Goal: Transaction & Acquisition: Purchase product/service

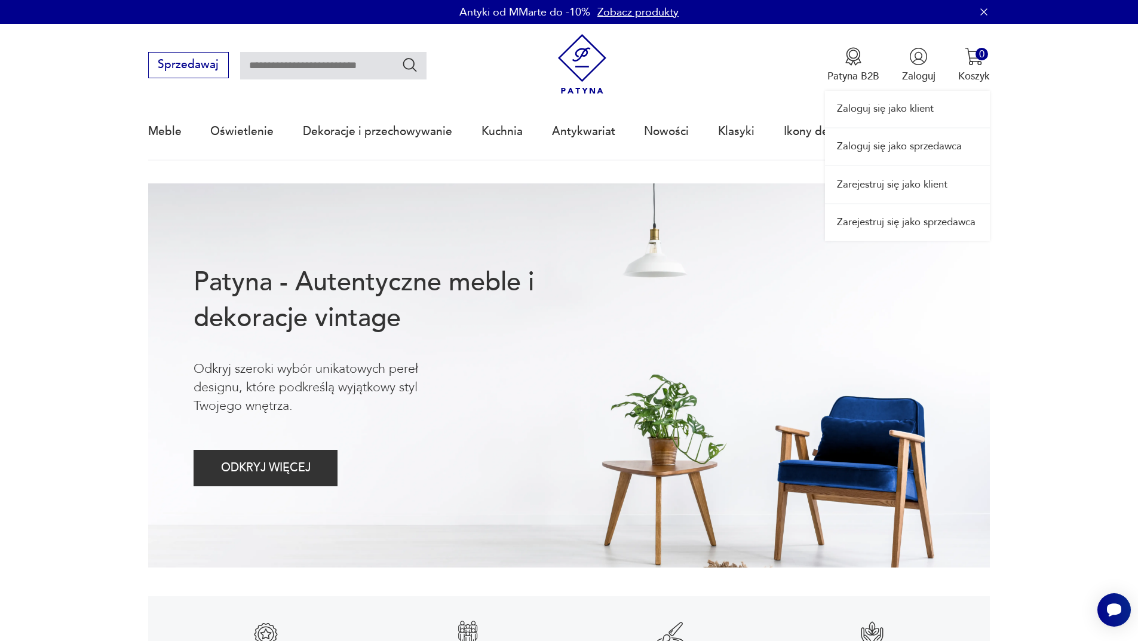
click at [912, 142] on link "Zaloguj się jako sprzedawca" at bounding box center [907, 146] width 165 height 36
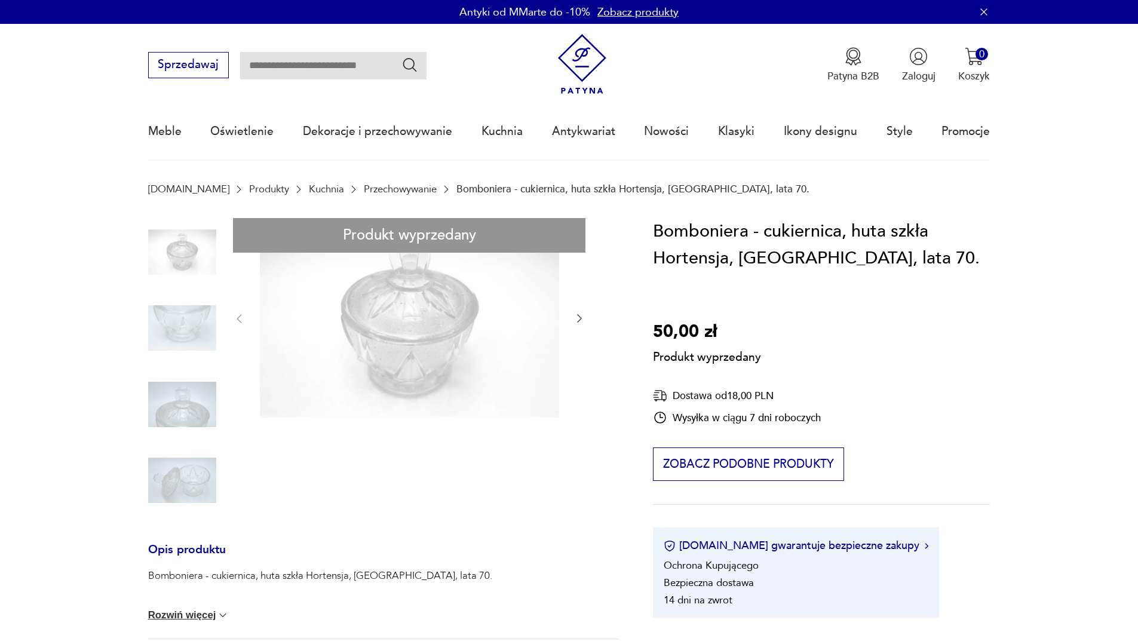
click at [402, 311] on div "Produkt wyprzedany Opis produktu Bomboniera - cukiernica, huta szkła Hortensja,…" at bounding box center [383, 563] width 471 height 690
click at [200, 333] on div "Produkt wyprzedany Opis produktu Bomboniera - cukiernica, huta szkła Hortensja,…" at bounding box center [383, 563] width 471 height 690
